Goal: Task Accomplishment & Management: Manage account settings

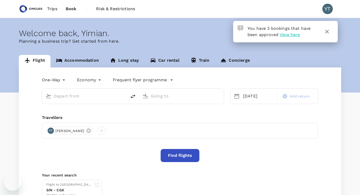
type input "Soekarno-Hatta Intl (CGK)"
type input "Singapore Changi (SIN)"
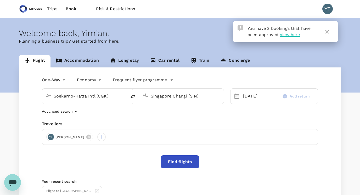
click at [53, 8] on span "Trips" at bounding box center [52, 9] width 10 height 6
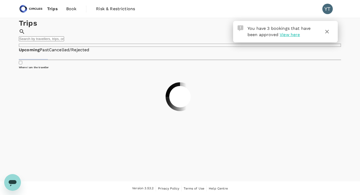
click at [327, 32] on icon "button" at bounding box center [327, 32] width 6 height 6
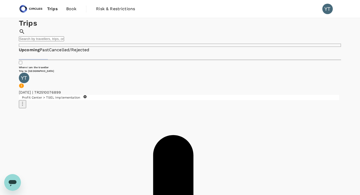
click at [134, 35] on div "Trips ​ ​" at bounding box center [180, 32] width 323 height 29
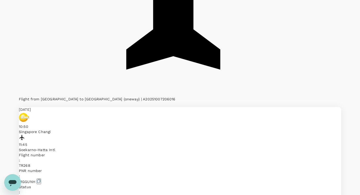
scroll to position [336, 0]
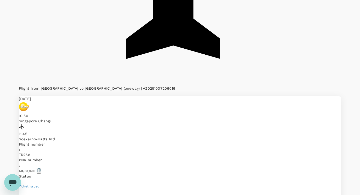
scroll to position [365, 0]
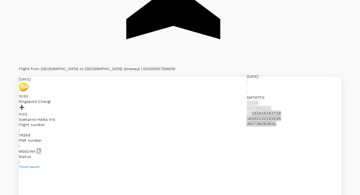
click at [276, 116] on button "17" at bounding box center [274, 113] width 5 height 5
type input "[DATE]"
type input "17:00-21:00"
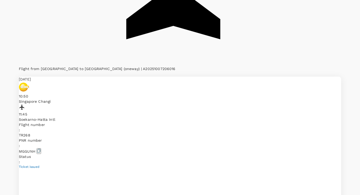
type textarea "Due to change in meeting time by the customer, I need to amend my flight to SQ …"
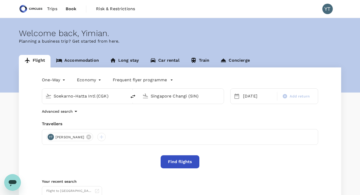
click at [238, 96] on icon at bounding box center [237, 96] width 5 height 5
click at [250, 97] on div "[DATE]" at bounding box center [258, 96] width 35 height 10
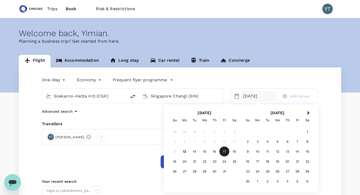
click at [256, 75] on div "One-Way oneway Economy economy Frequent flyer programme" at bounding box center [174, 79] width 287 height 10
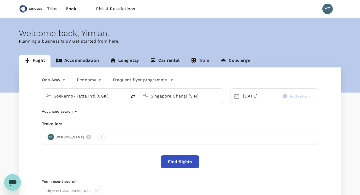
click at [175, 164] on button "Find flights" at bounding box center [180, 162] width 39 height 13
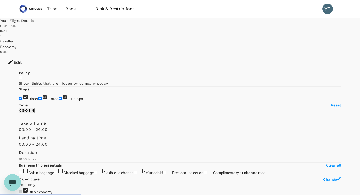
type input "1755"
click at [38, 97] on input "1 stop" at bounding box center [39, 98] width 3 height 3
checkbox input "false"
click at [59, 100] on input "2+ stops" at bounding box center [60, 98] width 3 height 3
checkbox input "false"
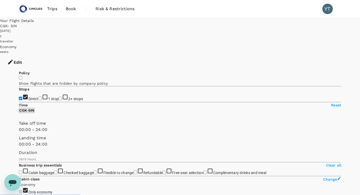
type input "SGD"
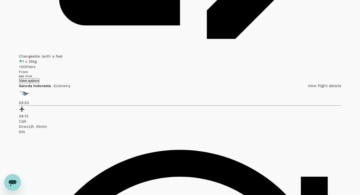
scroll to position [933, 0]
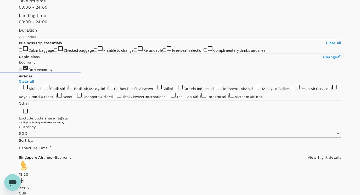
scroll to position [130, 0]
